Goal: Register for event/course: Sign up to attend an event or enroll in a course

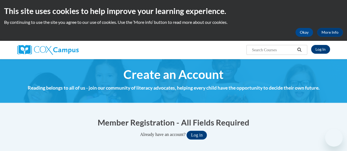
type input "samuel.murguia@rusd.org"
click at [320, 52] on link "Log In" at bounding box center [320, 49] width 19 height 9
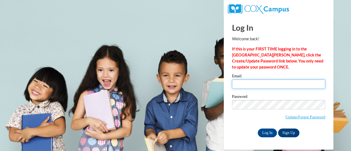
click at [245, 83] on input "Email" at bounding box center [278, 84] width 93 height 9
type input "samuel.murguia@rusd.org"
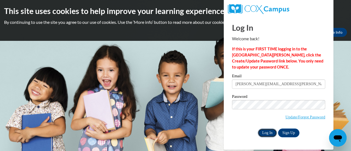
click at [270, 133] on input "Log In" at bounding box center [267, 133] width 19 height 9
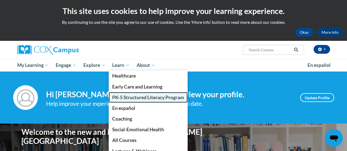
click at [136, 99] on span "PK-5 Structured Literacy Program" at bounding box center [148, 98] width 72 height 6
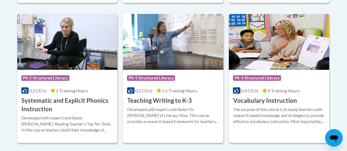
scroll to position [657, 0]
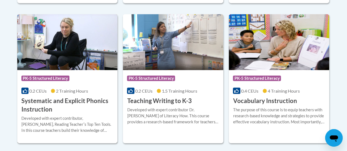
click at [91, 101] on h3 "Systematic and Explicit Phonics Instruction" at bounding box center [67, 105] width 92 height 17
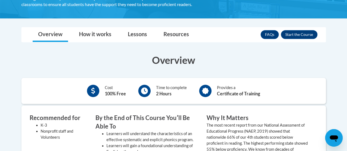
scroll to position [145, 0]
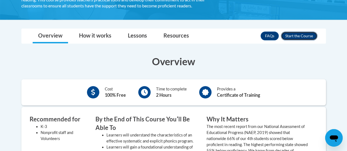
click at [295, 37] on button "Enroll" at bounding box center [299, 36] width 37 height 9
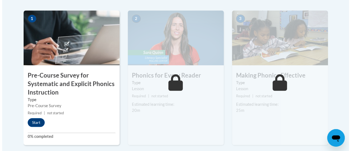
scroll to position [187, 0]
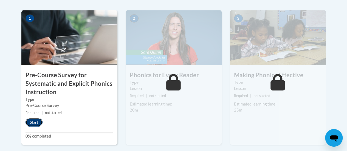
click at [38, 122] on button "Start" at bounding box center [34, 122] width 17 height 9
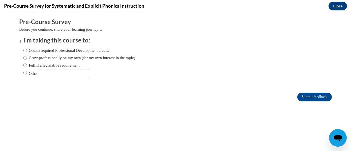
scroll to position [0, 0]
click at [23, 50] on input "Obtain required Professional Development credit." at bounding box center [25, 51] width 4 height 6
radio input "true"
click at [313, 97] on input "Submit feedback" at bounding box center [315, 97] width 35 height 9
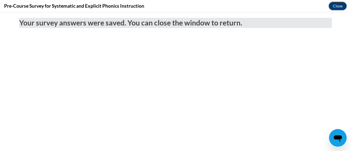
click at [336, 7] on button "Close" at bounding box center [338, 6] width 18 height 9
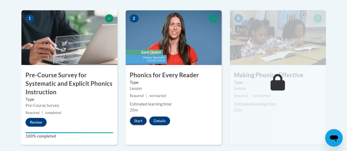
click at [135, 121] on button "Start" at bounding box center [138, 121] width 17 height 9
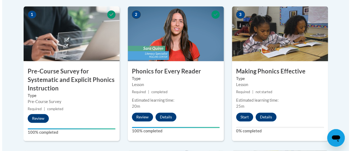
scroll to position [191, 0]
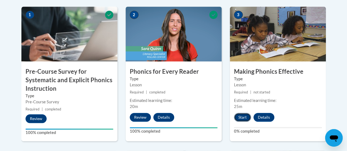
click at [244, 117] on button "Start" at bounding box center [242, 117] width 17 height 9
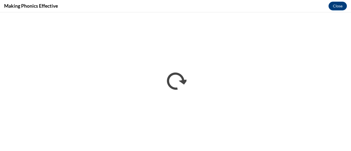
scroll to position [0, 0]
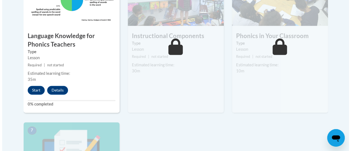
scroll to position [333, 0]
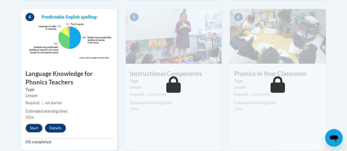
click at [29, 130] on button "Start" at bounding box center [34, 128] width 17 height 9
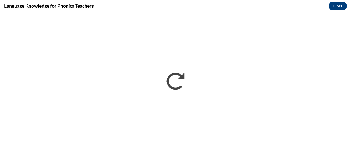
scroll to position [0, 0]
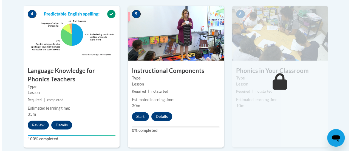
scroll to position [336, 0]
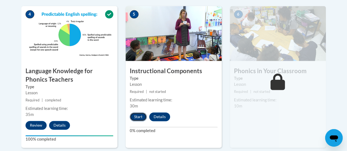
click at [141, 114] on button "Start" at bounding box center [138, 117] width 17 height 9
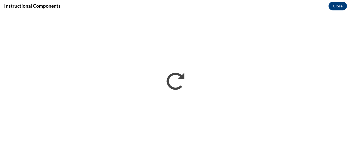
scroll to position [0, 0]
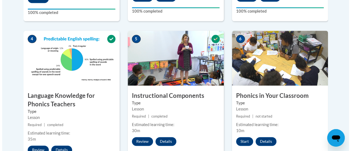
scroll to position [310, 0]
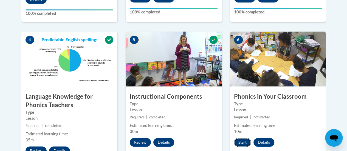
click at [240, 142] on button "Start" at bounding box center [242, 142] width 17 height 9
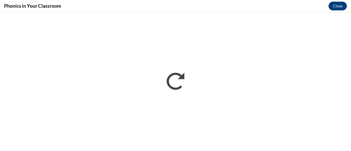
scroll to position [0, 0]
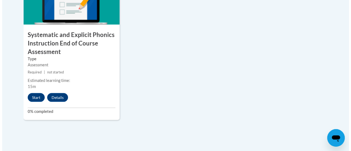
scroll to position [524, 0]
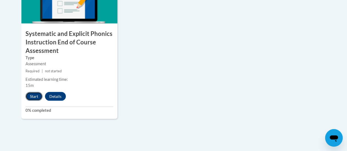
click at [36, 95] on button "Start" at bounding box center [34, 96] width 17 height 9
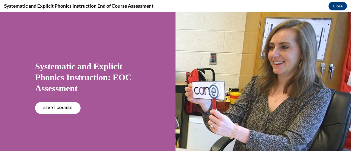
scroll to position [0, 0]
click at [54, 103] on link "START COURSE" at bounding box center [58, 108] width 48 height 13
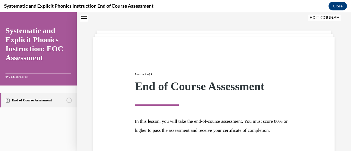
scroll to position [64, 0]
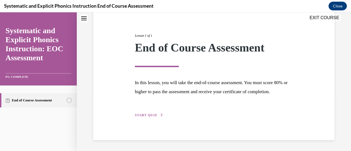
click at [148, 118] on button "START QUIZ" at bounding box center [149, 115] width 29 height 5
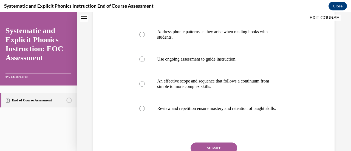
scroll to position [114, 0]
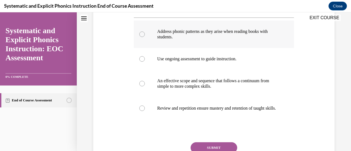
click at [178, 37] on p "Address phonic patterns as they arise when reading books with students." at bounding box center [218, 34] width 123 height 11
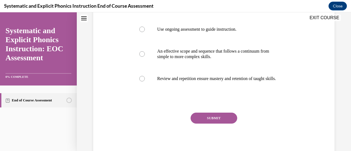
click at [203, 118] on button "SUBMIT" at bounding box center [214, 118] width 47 height 11
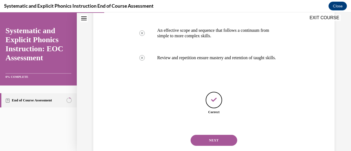
scroll to position [184, 0]
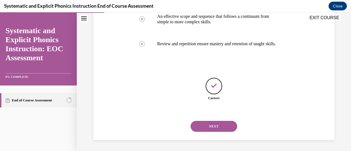
click at [206, 130] on button "NEXT" at bounding box center [214, 126] width 47 height 11
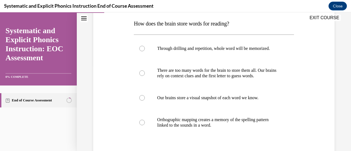
scroll to position [87, 0]
click at [183, 118] on p "Orthographic mapping creates a memory of the spelling pattern linked to the sou…" at bounding box center [218, 122] width 123 height 11
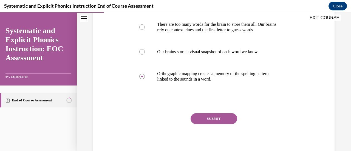
click at [203, 118] on button "SUBMIT" at bounding box center [214, 118] width 47 height 11
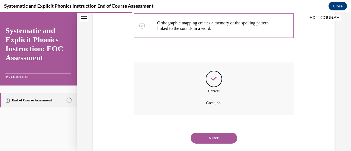
scroll to position [195, 0]
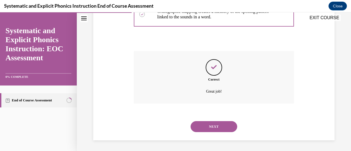
click at [203, 124] on button "NEXT" at bounding box center [214, 126] width 47 height 11
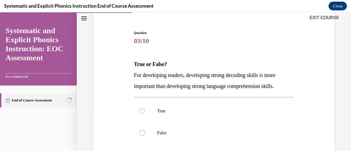
scroll to position [46, 0]
click at [158, 129] on div at bounding box center [214, 133] width 160 height 22
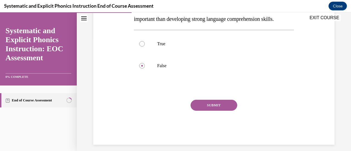
click at [200, 100] on button "SUBMIT" at bounding box center [214, 105] width 47 height 11
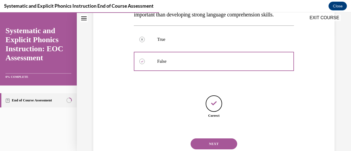
scroll to position [135, 0]
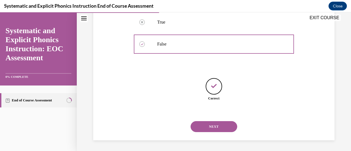
click at [203, 127] on button "NEXT" at bounding box center [214, 126] width 47 height 11
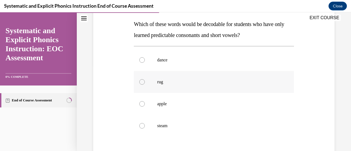
scroll to position [86, 0]
click at [162, 80] on p "rug" at bounding box center [218, 81] width 123 height 5
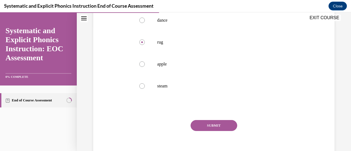
click at [212, 122] on button "SUBMIT" at bounding box center [214, 125] width 47 height 11
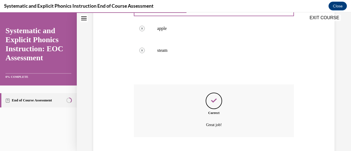
scroll to position [195, 0]
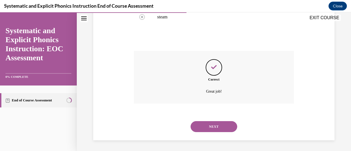
click at [214, 129] on button "NEXT" at bounding box center [214, 126] width 47 height 11
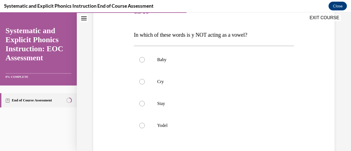
scroll to position [76, 0]
click at [153, 126] on div at bounding box center [214, 125] width 160 height 22
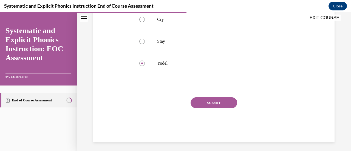
click at [210, 101] on button "SUBMIT" at bounding box center [214, 102] width 47 height 11
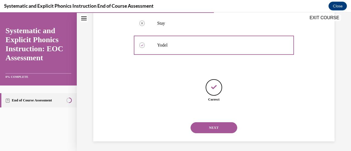
scroll to position [157, 0]
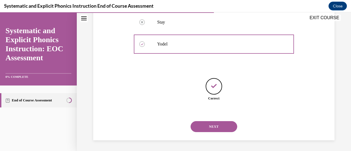
click at [207, 125] on button "NEXT" at bounding box center [214, 126] width 47 height 11
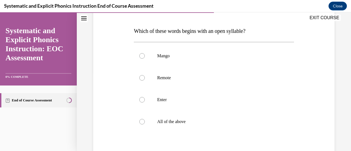
scroll to position [80, 0]
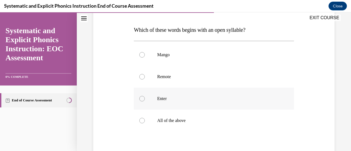
click at [162, 102] on div at bounding box center [214, 99] width 160 height 22
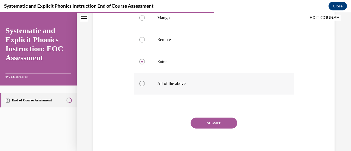
scroll to position [118, 0]
click at [208, 122] on button "SUBMIT" at bounding box center [214, 122] width 47 height 11
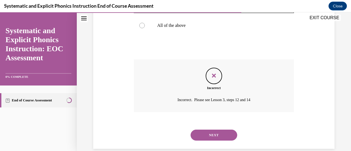
scroll to position [176, 0]
click at [205, 135] on button "NEXT" at bounding box center [214, 135] width 47 height 11
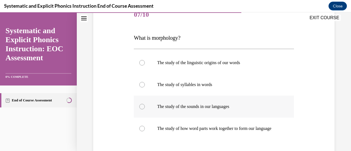
scroll to position [96, 0]
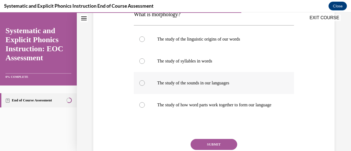
click at [182, 113] on div at bounding box center [214, 105] width 160 height 22
click at [201, 146] on button "SUBMIT" at bounding box center [214, 144] width 47 height 11
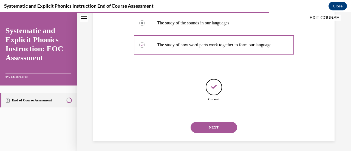
scroll to position [162, 0]
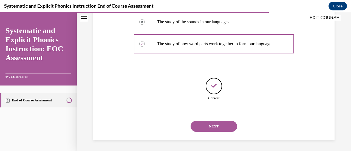
click at [214, 127] on button "NEXT" at bounding box center [214, 126] width 47 height 11
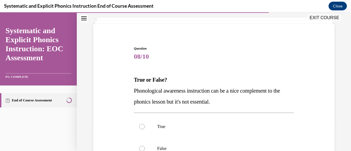
scroll to position [30, 0]
click at [162, 145] on div at bounding box center [214, 149] width 160 height 22
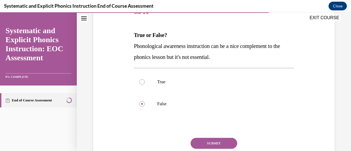
click at [200, 139] on button "SUBMIT" at bounding box center [214, 143] width 47 height 11
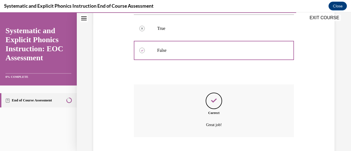
scroll to position [162, 0]
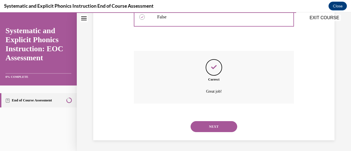
click at [208, 128] on button "NEXT" at bounding box center [214, 126] width 47 height 11
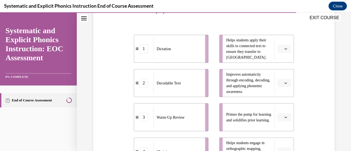
scroll to position [128, 0]
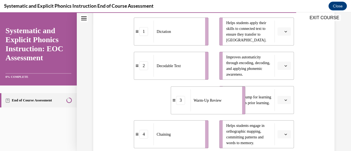
drag, startPoint x: 188, startPoint y: 105, endPoint x: 235, endPoint y: 105, distance: 47.8
click at [235, 105] on div "Warm-Up Review" at bounding box center [215, 101] width 48 height 22
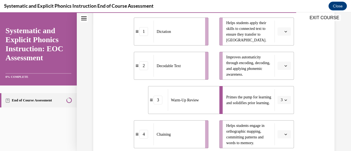
scroll to position [110, 0]
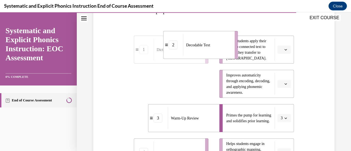
drag, startPoint x: 187, startPoint y: 83, endPoint x: 220, endPoint y: 43, distance: 52.2
click at [220, 43] on div "Decodable Text" at bounding box center [207, 45] width 48 height 22
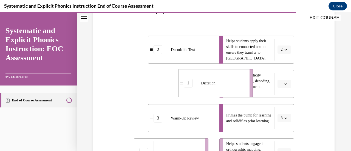
drag, startPoint x: 186, startPoint y: 82, endPoint x: 231, endPoint y: 82, distance: 45.3
click at [231, 82] on div "Dictation" at bounding box center [222, 83] width 48 height 22
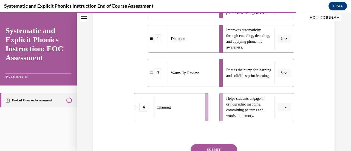
scroll to position [156, 0]
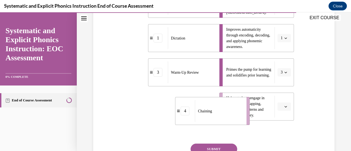
drag, startPoint x: 187, startPoint y: 110, endPoint x: 237, endPoint y: 116, distance: 50.4
click at [237, 116] on div "Chaining" at bounding box center [219, 111] width 48 height 22
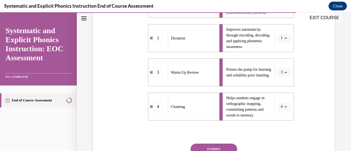
click at [221, 148] on button "SUBMIT" at bounding box center [214, 149] width 47 height 11
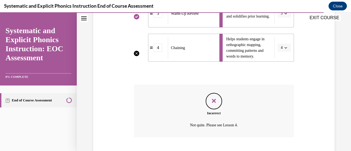
scroll to position [249, 0]
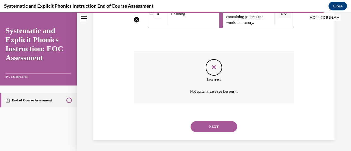
click at [208, 127] on button "NEXT" at bounding box center [214, 126] width 47 height 11
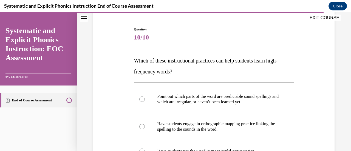
scroll to position [95, 0]
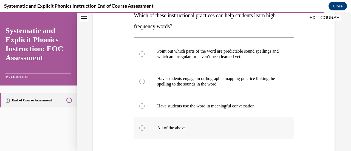
click at [174, 131] on div at bounding box center [214, 128] width 160 height 22
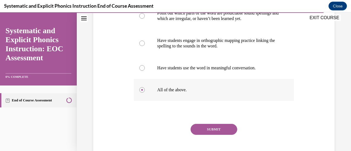
scroll to position [138, 0]
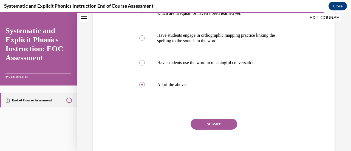
click at [205, 124] on button "SUBMIT" at bounding box center [214, 124] width 47 height 11
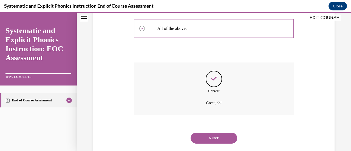
scroll to position [206, 0]
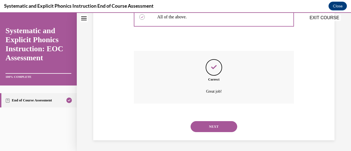
click at [205, 127] on button "NEXT" at bounding box center [214, 126] width 47 height 11
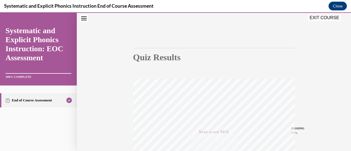
scroll to position [28, 0]
click at [326, 17] on button "EXIT COURSE" at bounding box center [324, 18] width 33 height 7
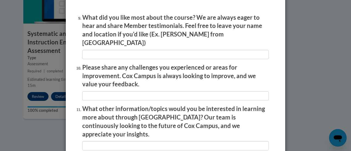
scroll to position [990, 0]
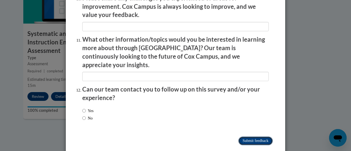
click at [247, 137] on input "Submit feedback" at bounding box center [256, 141] width 35 height 9
